Goal: Find specific page/section

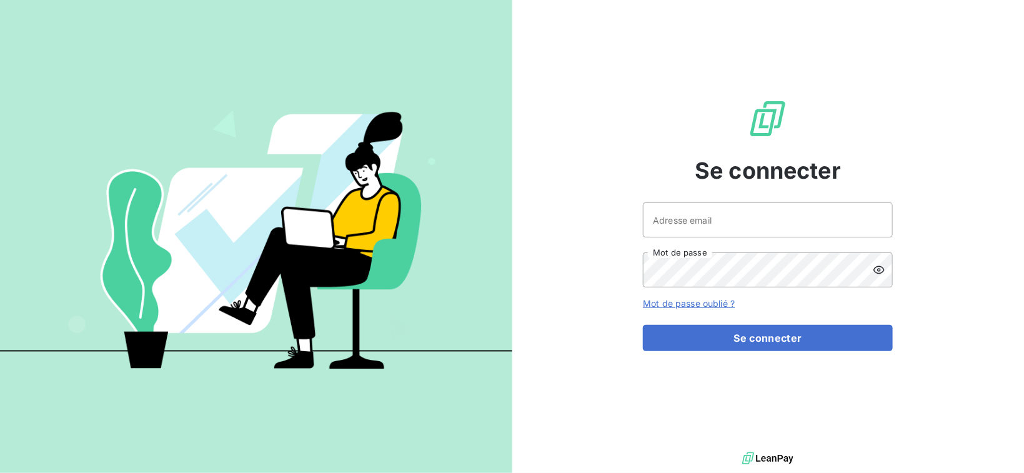
type input "[EMAIL_ADDRESS][DOMAIN_NAME]"
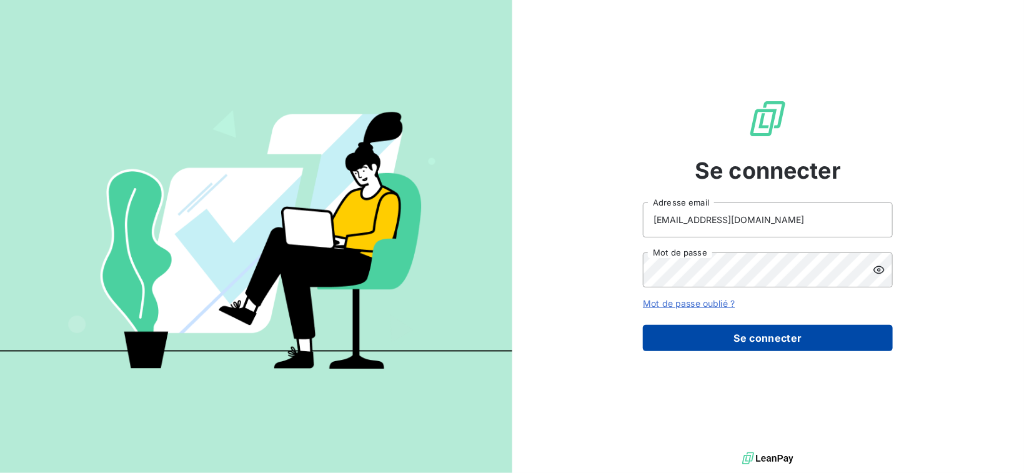
click at [753, 338] on button "Se connecter" at bounding box center [768, 338] width 250 height 26
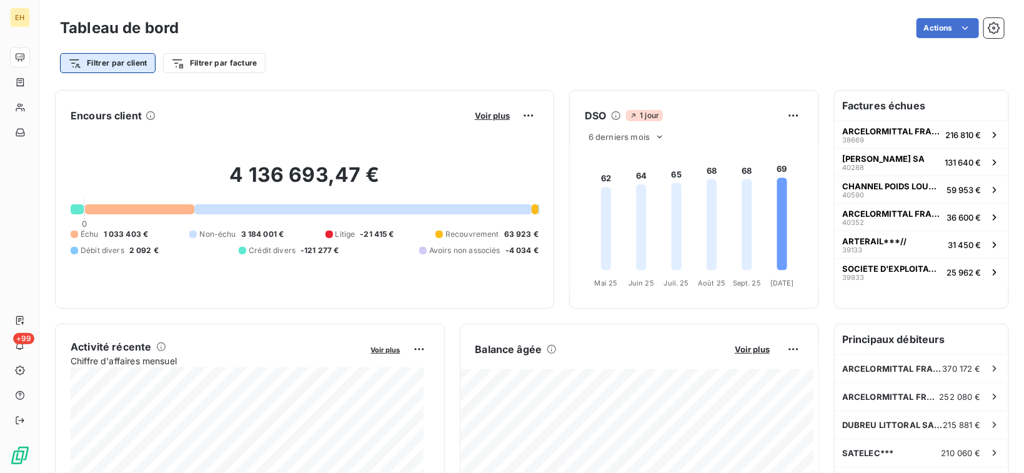
click at [109, 61] on html "EH +99 Tableau de bord Actions Filtrer par client Filtrer par facture Encours c…" at bounding box center [512, 236] width 1024 height 473
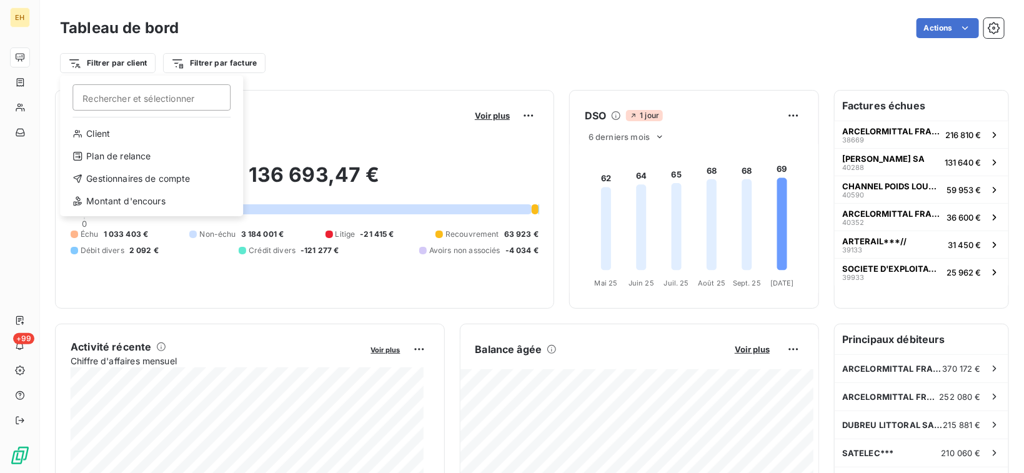
click at [103, 102] on input "Rechercher et sélectionner" at bounding box center [151, 97] width 158 height 26
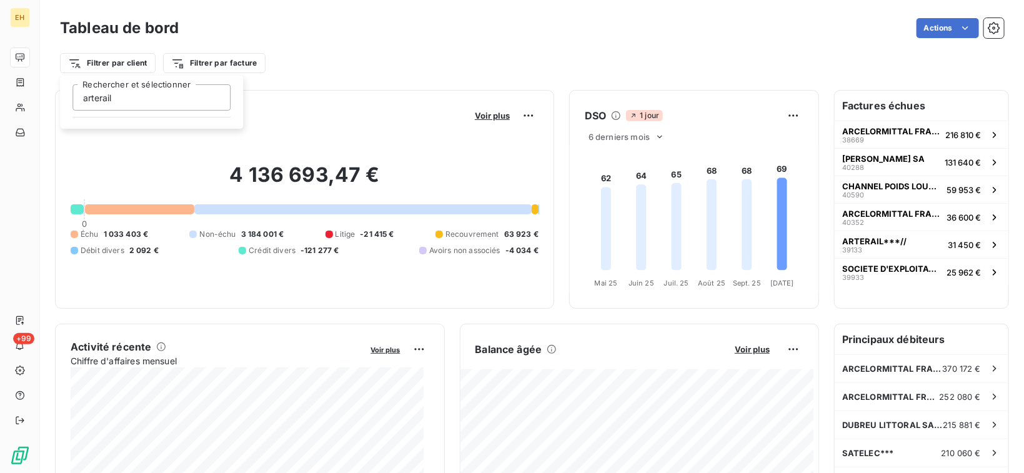
drag, startPoint x: 117, startPoint y: 89, endPoint x: 115, endPoint y: 96, distance: 7.1
click at [116, 89] on input "arterail" at bounding box center [151, 97] width 158 height 26
drag, startPoint x: 115, startPoint y: 96, endPoint x: 31, endPoint y: 99, distance: 84.4
click at [73, 98] on input "arterail" at bounding box center [151, 97] width 158 height 26
click at [177, 94] on input "ARTERAIL" at bounding box center [151, 97] width 158 height 26
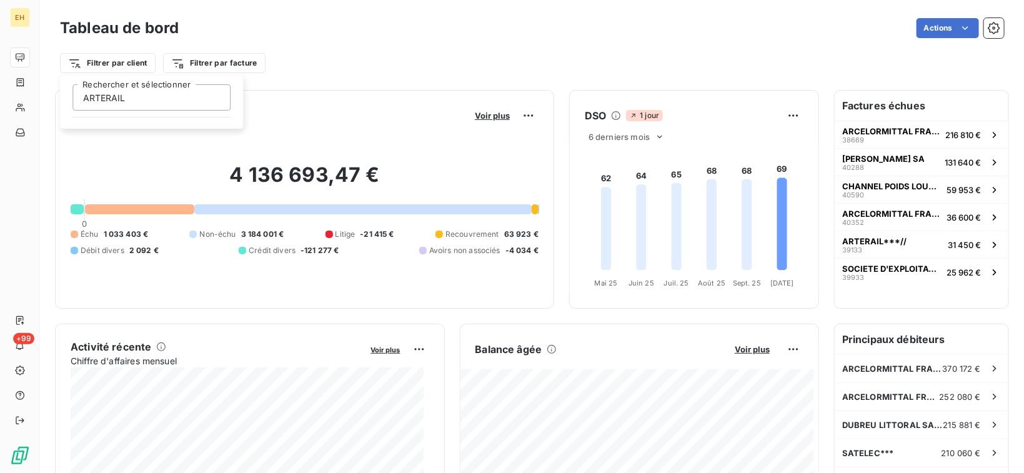
click at [115, 87] on input "ARTERAIL" at bounding box center [151, 97] width 158 height 26
type input "ARTERIL"
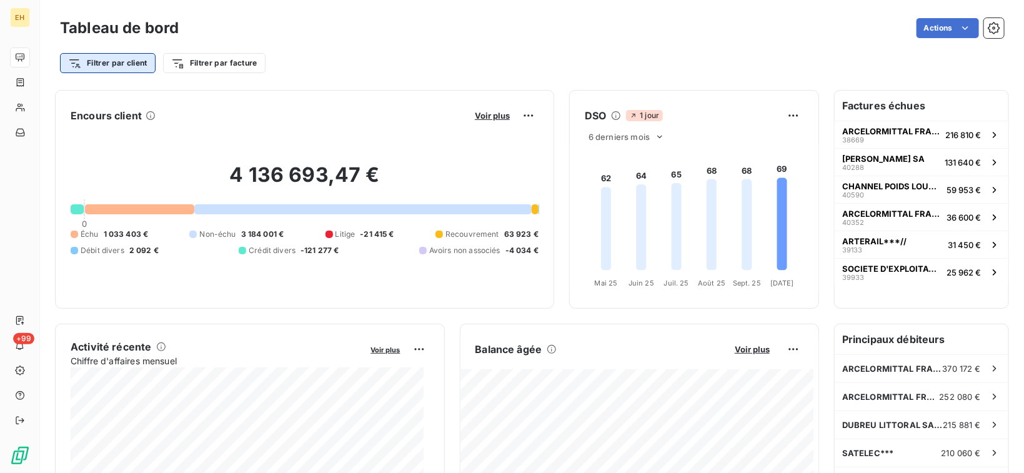
click at [104, 63] on html "EH +99 Tableau de bord Actions Filtrer par client Filtrer par facture Encours c…" at bounding box center [512, 236] width 1024 height 473
click at [97, 63] on html "EH +99 Tableau de bord Actions Filtrer par client Filtrer par facture Encours c…" at bounding box center [512, 236] width 1024 height 473
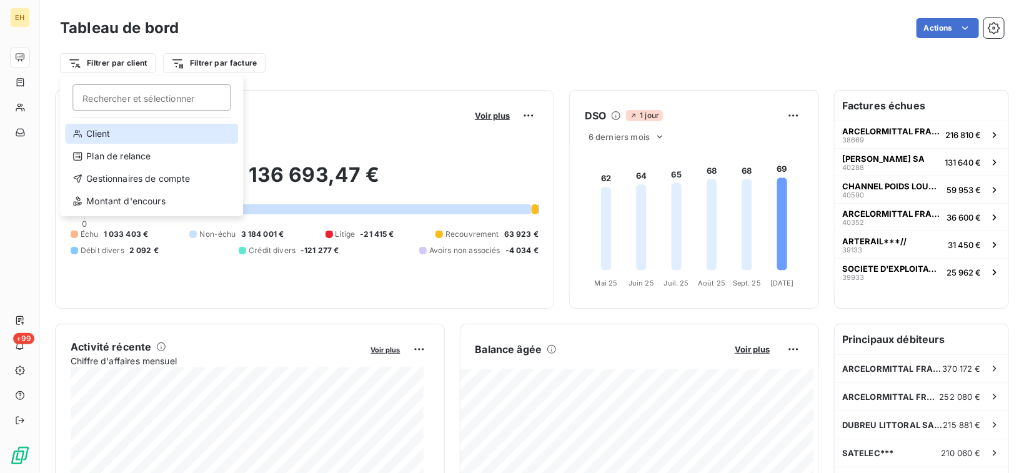
click at [97, 129] on div "Client" at bounding box center [151, 134] width 173 height 20
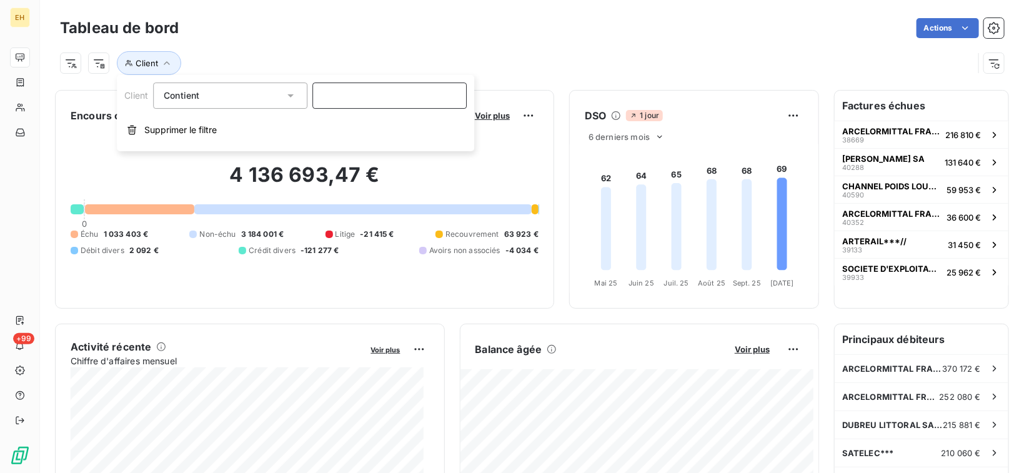
click at [357, 91] on input at bounding box center [389, 95] width 154 height 26
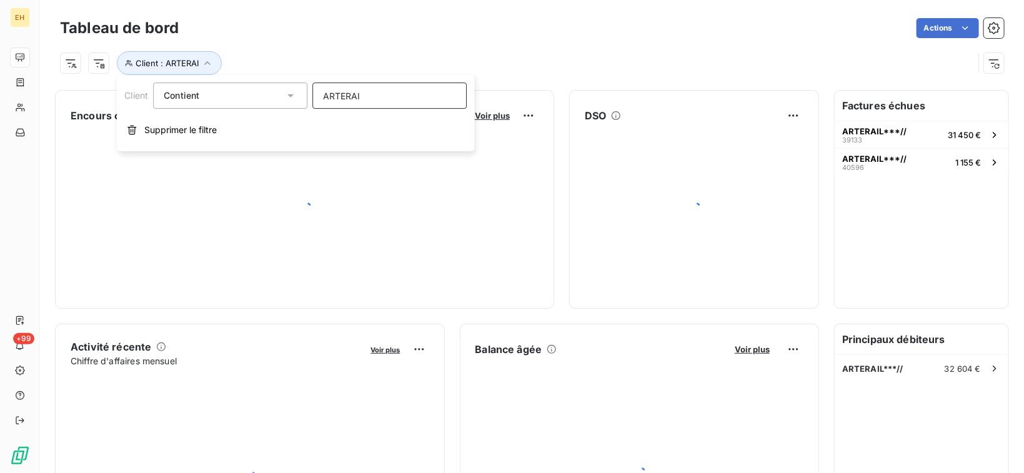
type input "ARTERAIL"
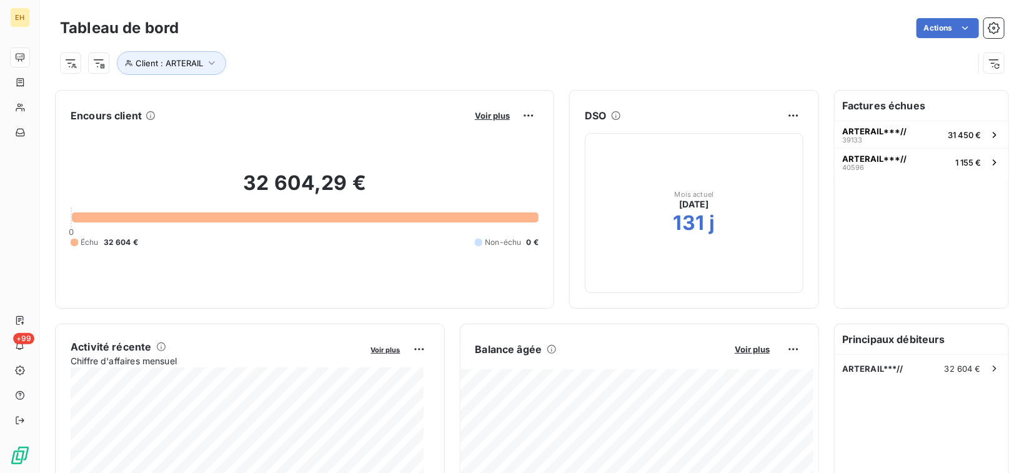
click at [648, 76] on div "Tableau de bord Actions Client : ARTERAIL" at bounding box center [532, 41] width 984 height 82
